Goal: Information Seeking & Learning: Learn about a topic

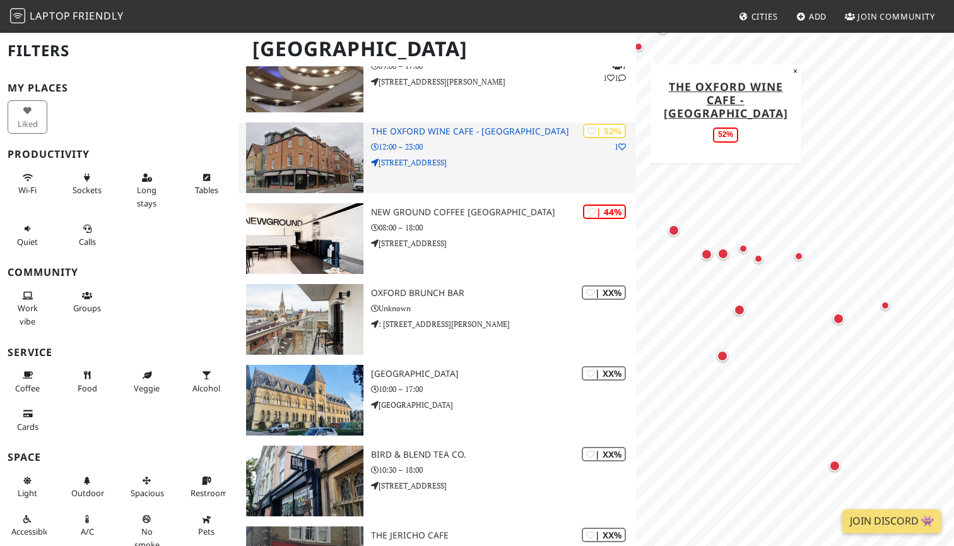
scroll to position [1520, 0]
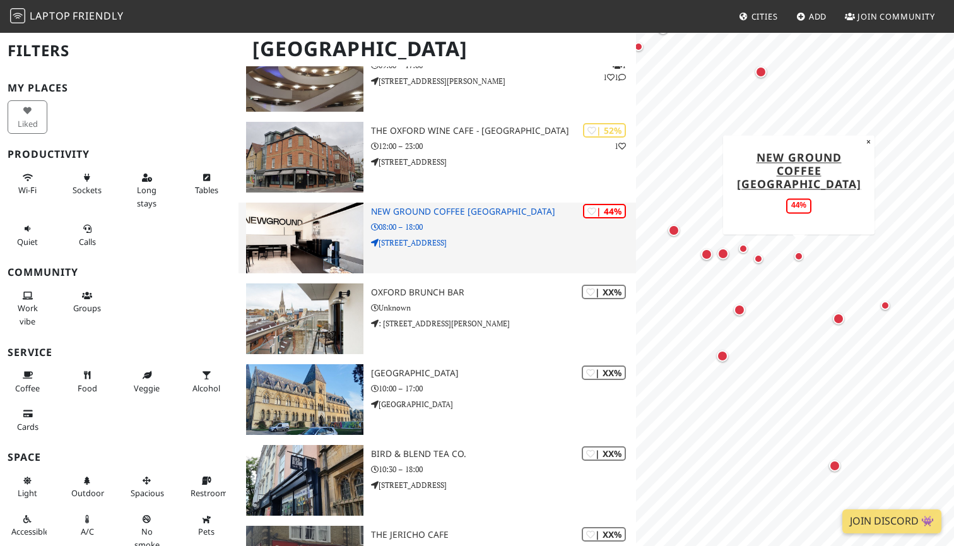
click at [469, 206] on h3 "New Ground Coffee [GEOGRAPHIC_DATA]" at bounding box center [503, 211] width 265 height 11
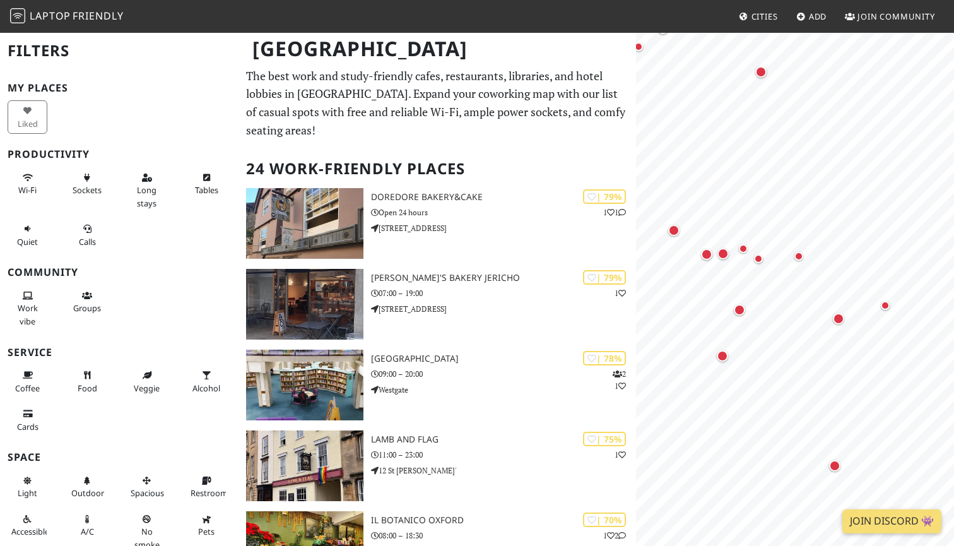
scroll to position [0, 0]
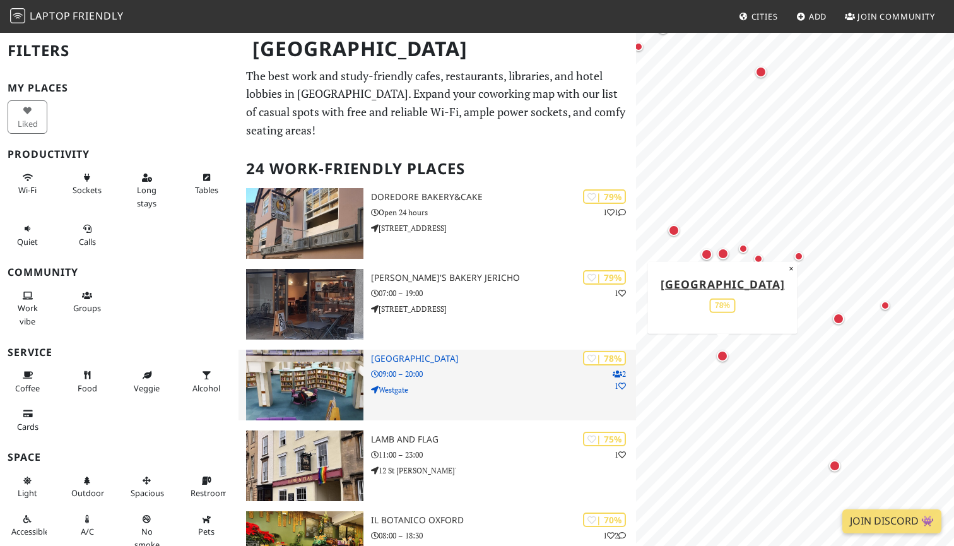
click at [485, 353] on h3 "[GEOGRAPHIC_DATA]" at bounding box center [503, 358] width 265 height 11
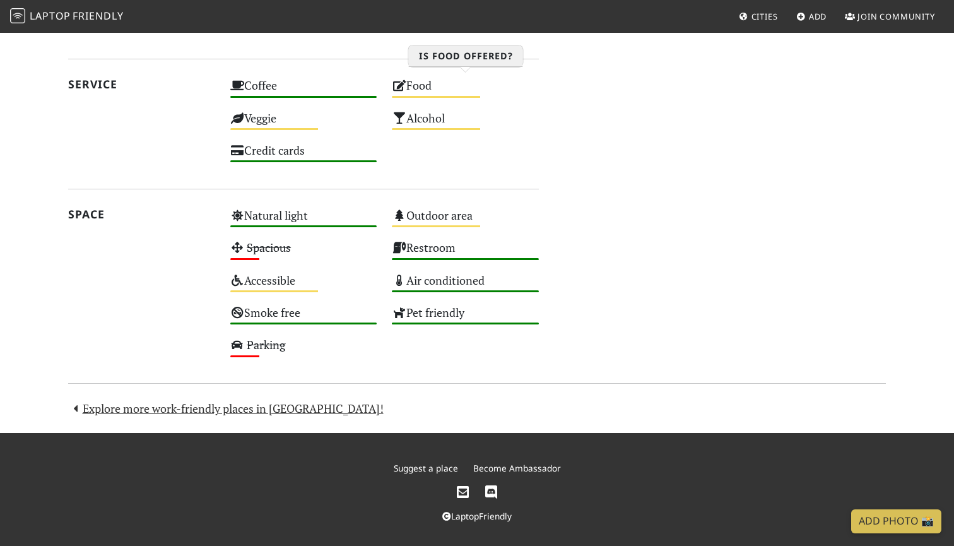
scroll to position [640, 0]
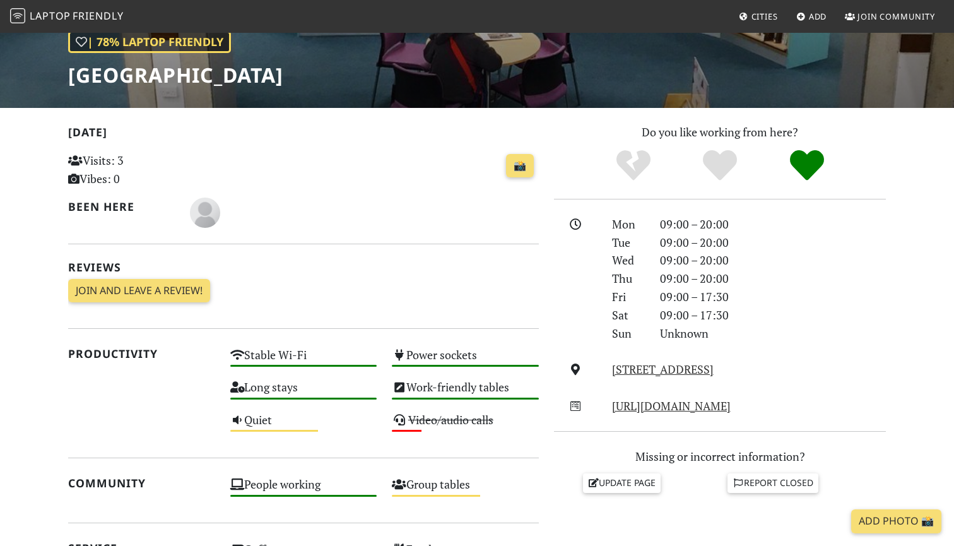
scroll to position [343, 0]
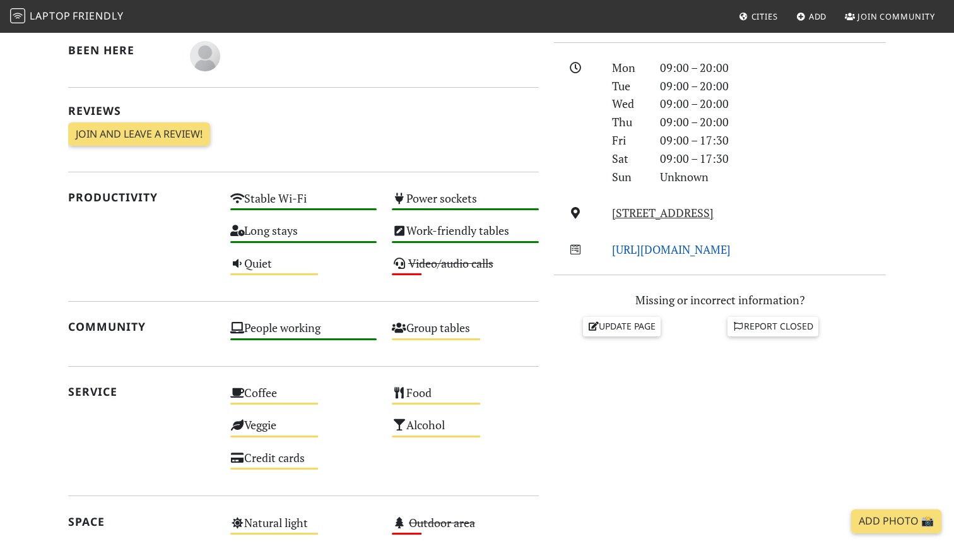
click at [731, 257] on link "https://www.oxfordshire.gov.uk/residents/leisure-and-culture/libraries/find-lib…" at bounding box center [671, 249] width 119 height 15
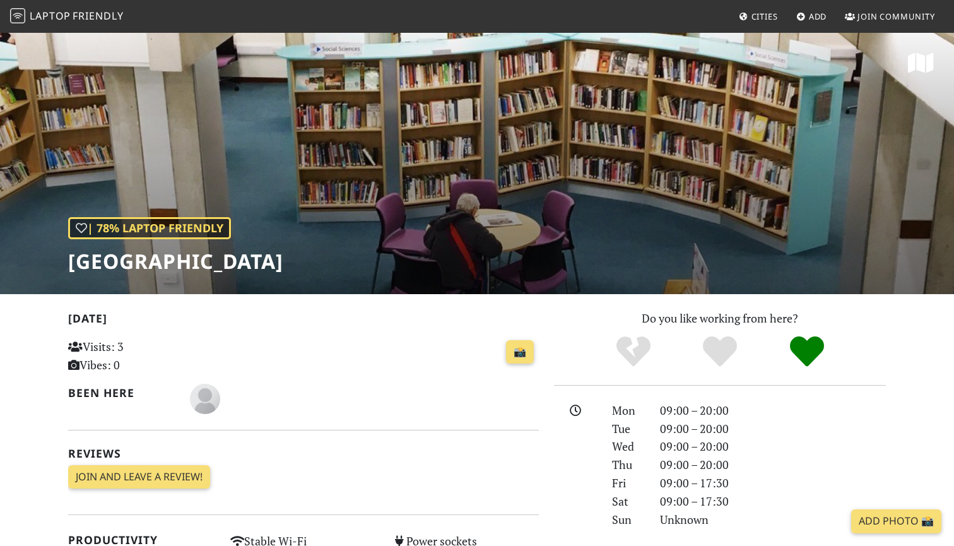
scroll to position [0, 0]
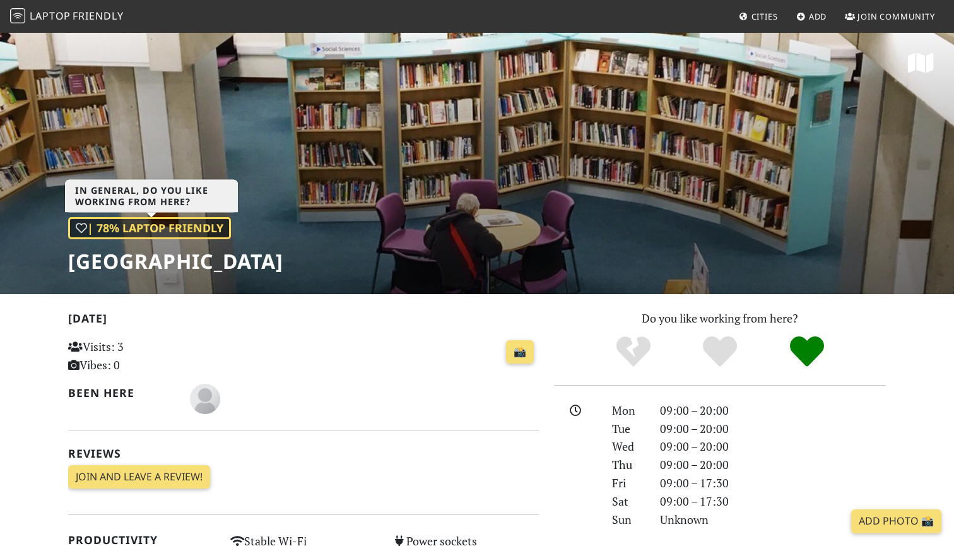
click at [205, 231] on div "| 78% Laptop Friendly" at bounding box center [149, 228] width 163 height 22
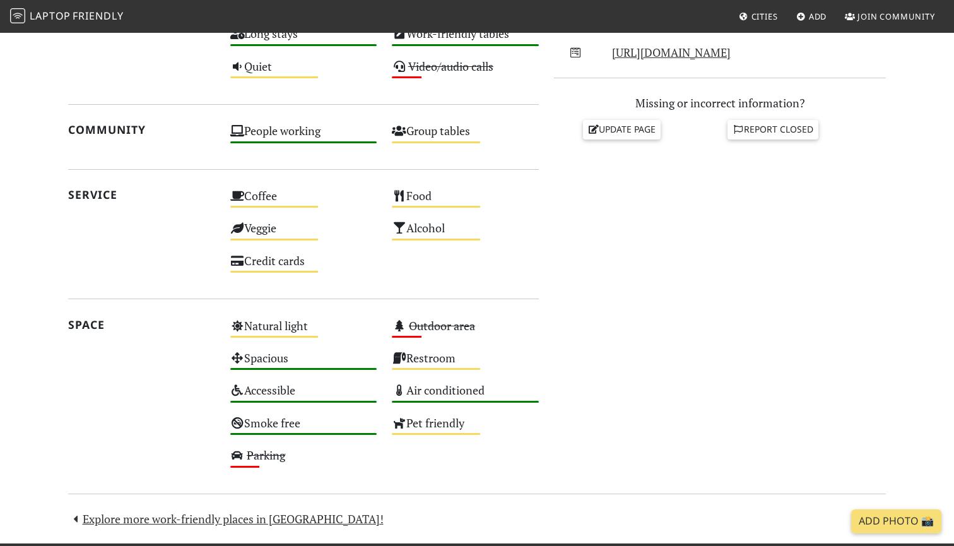
scroll to position [551, 0]
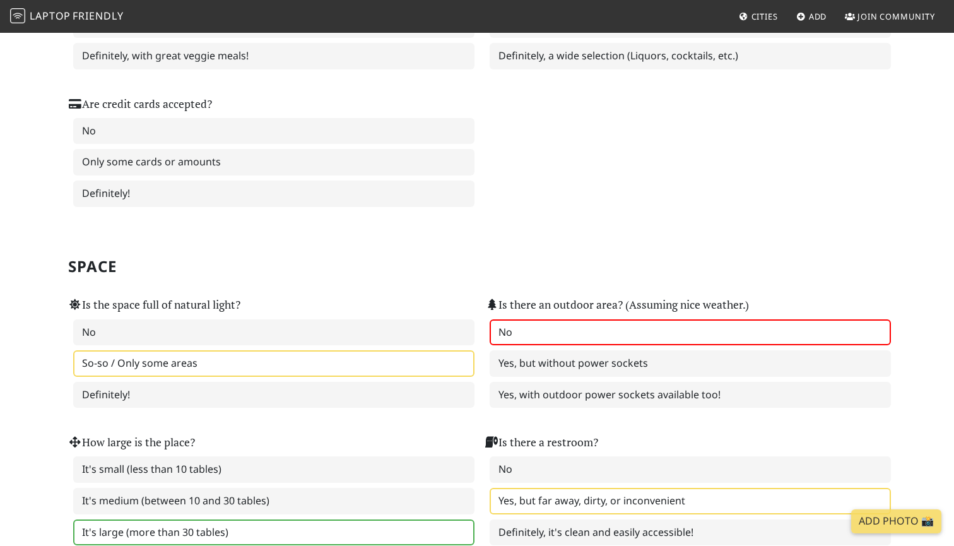
scroll to position [1050, 0]
